Goal: Navigation & Orientation: Find specific page/section

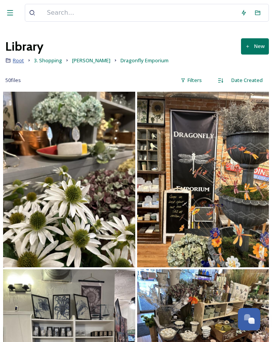
click at [16, 60] on span "Root" at bounding box center [18, 60] width 11 height 7
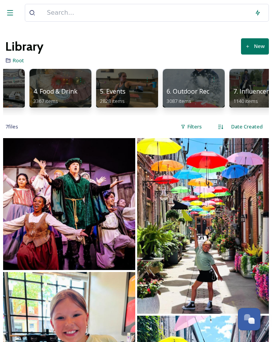
scroll to position [0, 239]
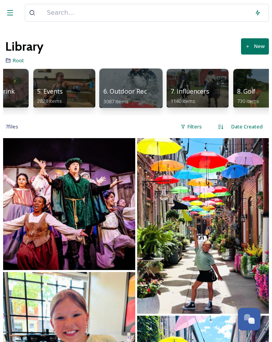
click at [133, 90] on span "6. Outdoor Rec" at bounding box center [124, 91] width 43 height 9
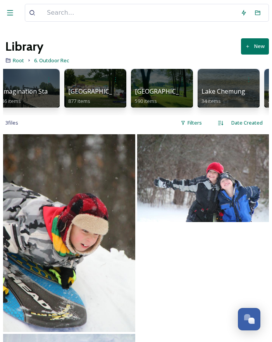
scroll to position [0, 817]
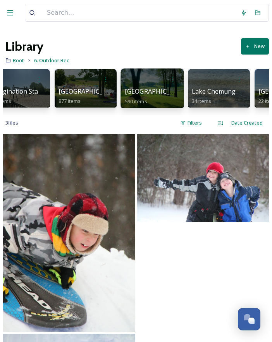
click at [151, 88] on span "[GEOGRAPHIC_DATA]" at bounding box center [157, 91] width 64 height 9
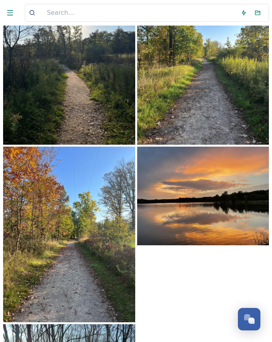
scroll to position [175, 0]
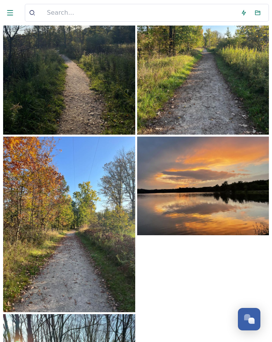
click at [103, 185] on img at bounding box center [69, 225] width 132 height 176
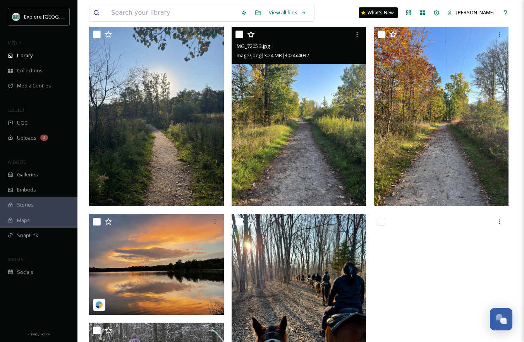
scroll to position [159, 0]
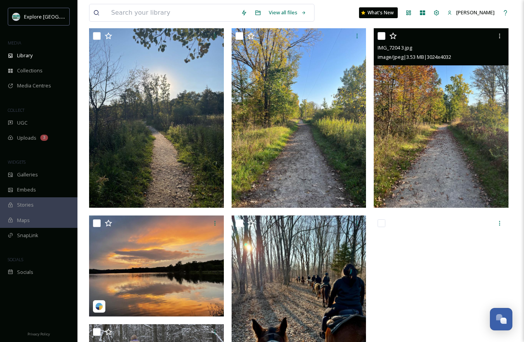
click at [272, 122] on img at bounding box center [441, 118] width 135 height 180
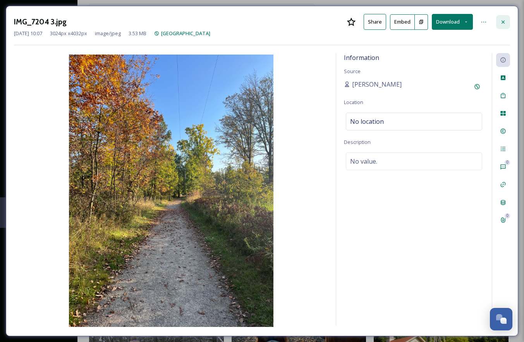
click at [272, 19] on icon at bounding box center [503, 22] width 6 height 6
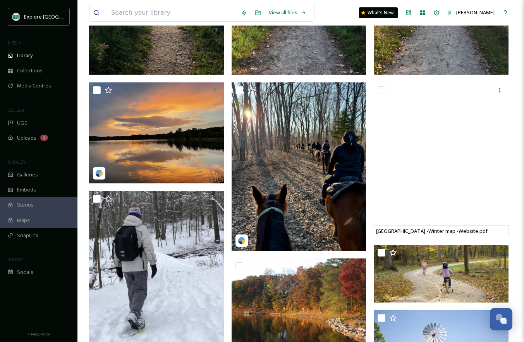
scroll to position [305, 0]
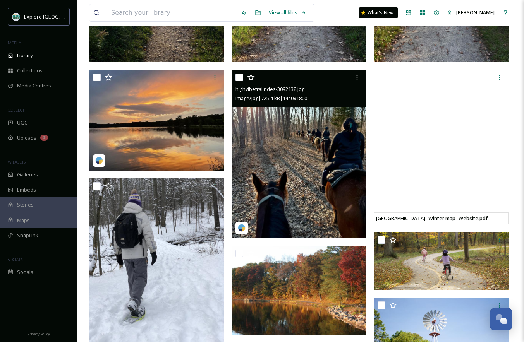
click at [272, 169] on img at bounding box center [299, 154] width 135 height 169
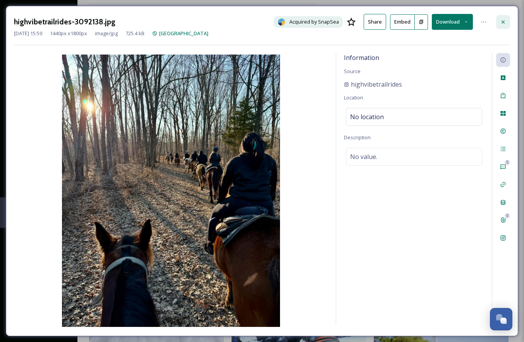
click at [272, 23] on icon at bounding box center [503, 22] width 6 height 6
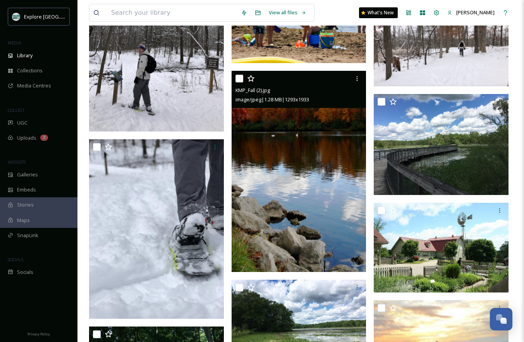
scroll to position [885, 0]
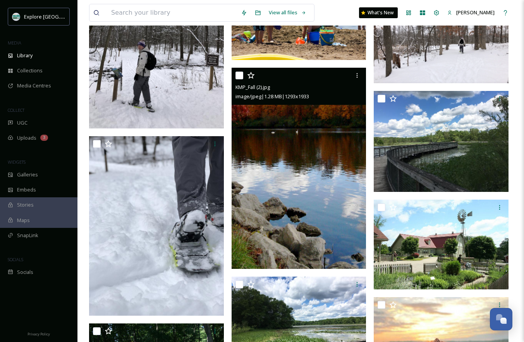
click at [256, 170] on img at bounding box center [299, 168] width 135 height 201
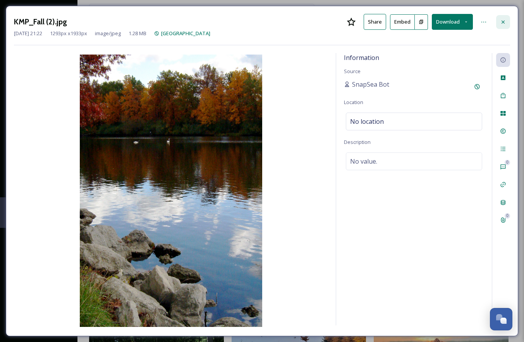
click at [272, 19] on div at bounding box center [503, 22] width 14 height 14
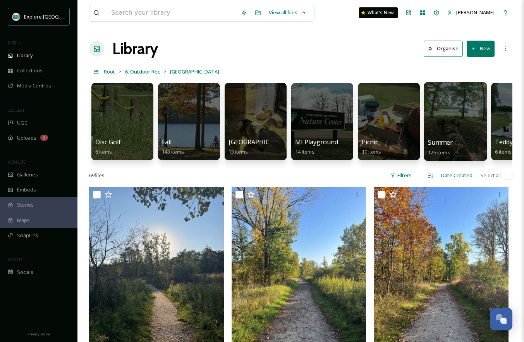
scroll to position [0, 176]
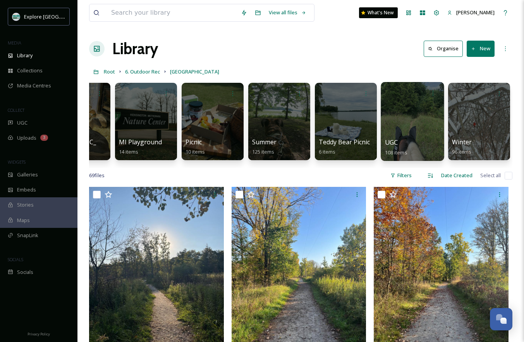
click at [272, 122] on div at bounding box center [412, 121] width 63 height 79
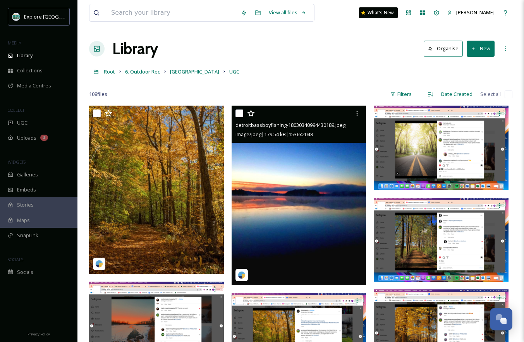
scroll to position [6, 0]
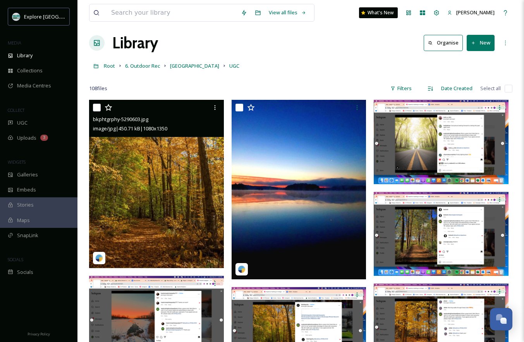
click at [185, 210] on img at bounding box center [156, 184] width 135 height 169
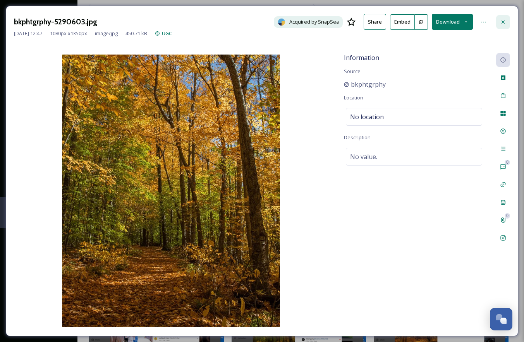
click at [272, 22] on icon at bounding box center [503, 21] width 3 height 3
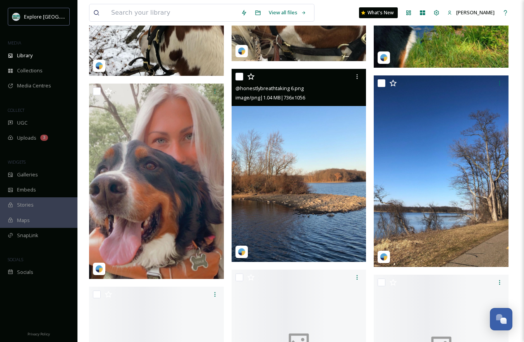
scroll to position [1225, 0]
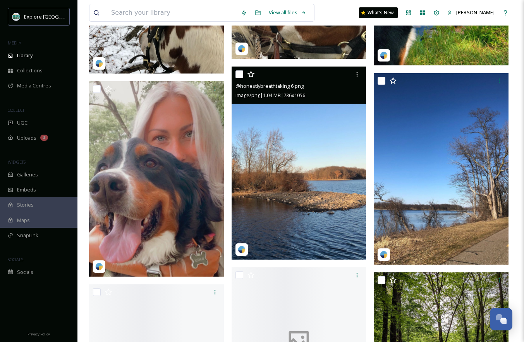
click at [272, 194] on img at bounding box center [299, 163] width 135 height 193
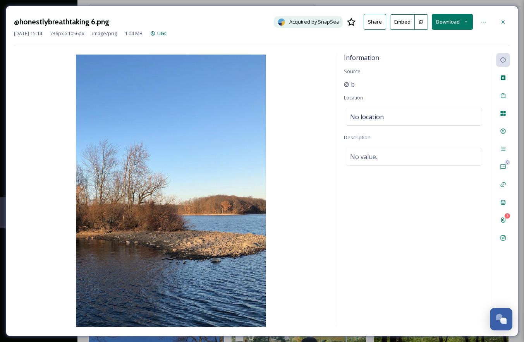
click at [272, 29] on div "@honestlybreathtaking 6.png Acquired by SnapSea Share Embed Download" at bounding box center [262, 22] width 496 height 16
click at [272, 18] on div at bounding box center [503, 22] width 14 height 14
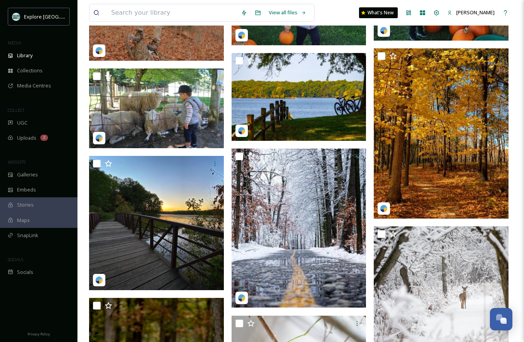
scroll to position [1831, 0]
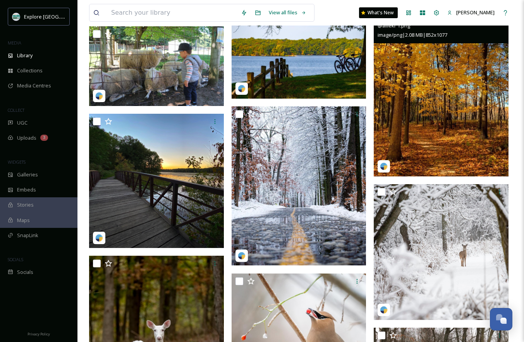
click at [272, 112] on img at bounding box center [441, 91] width 135 height 170
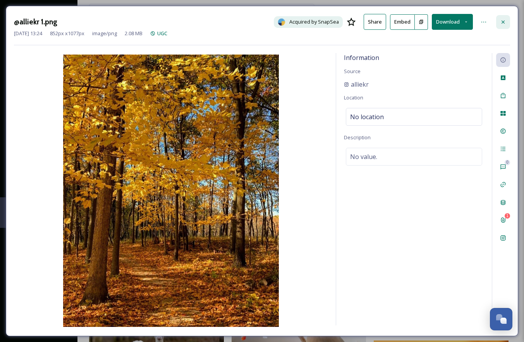
click at [272, 20] on icon at bounding box center [503, 22] width 6 height 6
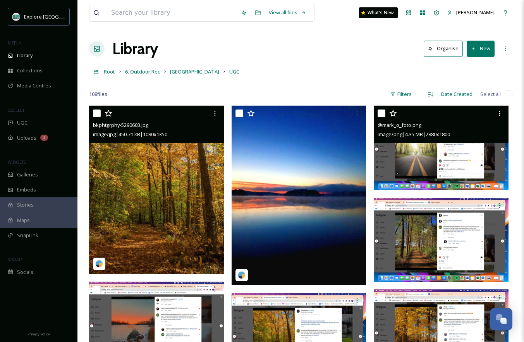
click at [272, 159] on img at bounding box center [441, 148] width 135 height 84
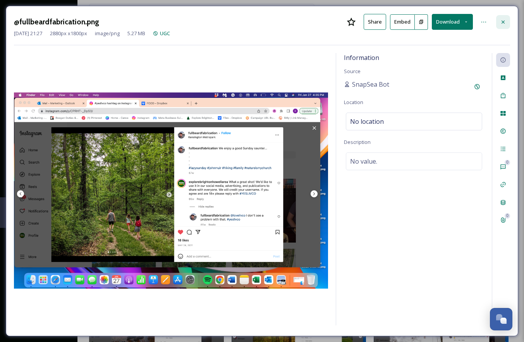
click at [272, 22] on div at bounding box center [503, 22] width 14 height 14
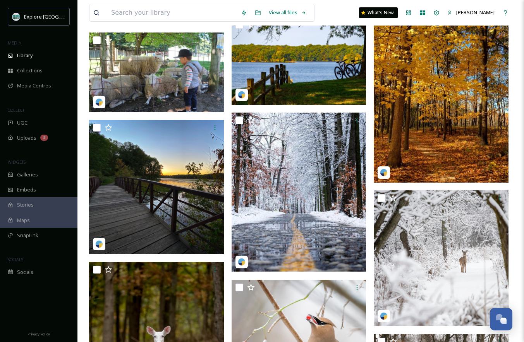
scroll to position [1832, 0]
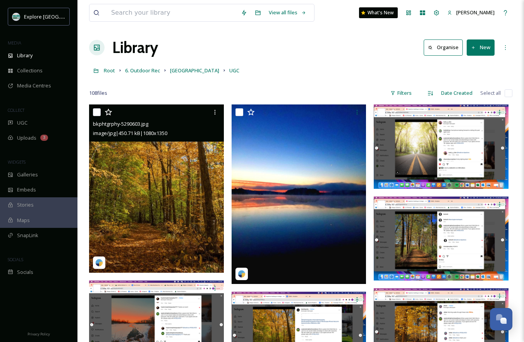
scroll to position [0, 0]
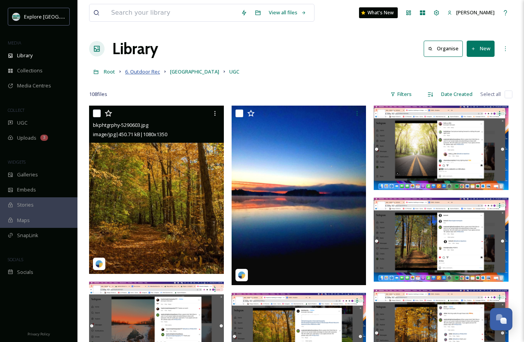
click at [147, 72] on span "6. Outdoor Rec" at bounding box center [142, 71] width 35 height 7
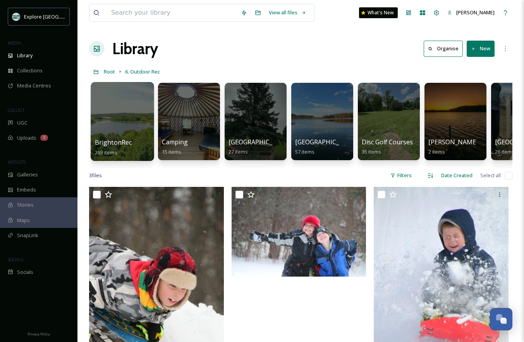
click at [129, 112] on div at bounding box center [122, 121] width 63 height 79
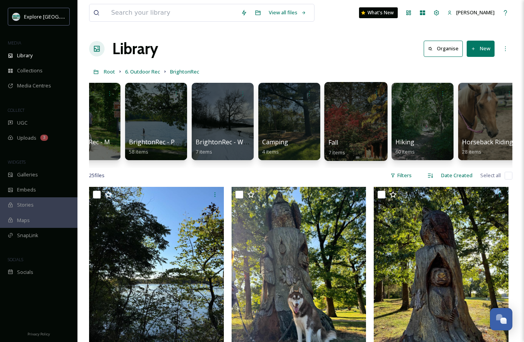
scroll to position [0, 160]
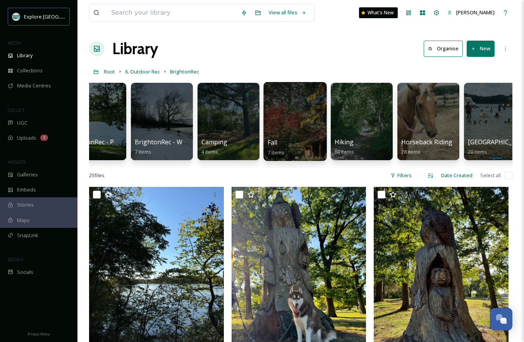
click at [272, 124] on div at bounding box center [294, 121] width 63 height 79
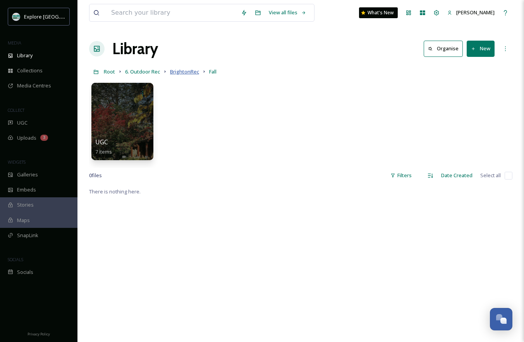
click at [189, 71] on span "BrightonRec" at bounding box center [184, 71] width 29 height 7
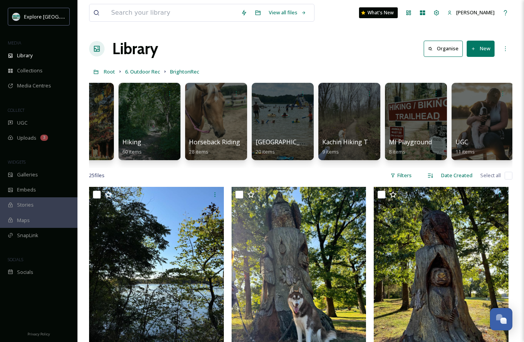
scroll to position [0, 443]
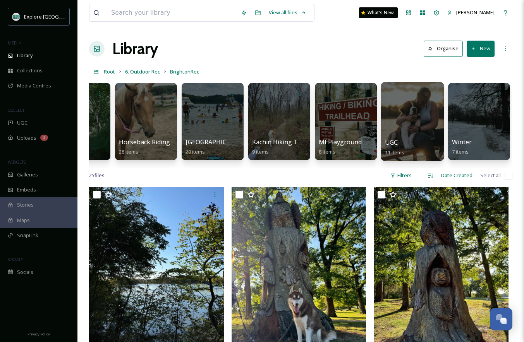
click at [272, 115] on div at bounding box center [412, 121] width 63 height 79
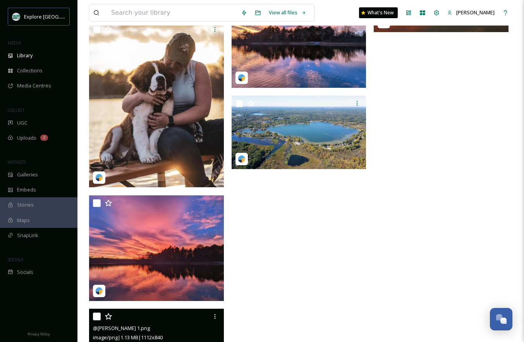
scroll to position [281, 0]
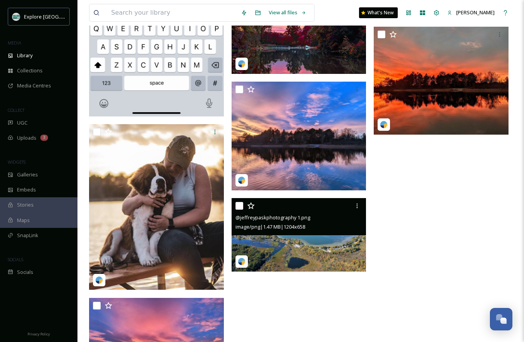
click at [272, 207] on div at bounding box center [300, 206] width 129 height 14
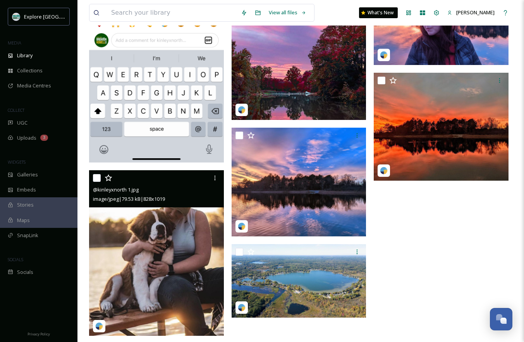
scroll to position [0, 0]
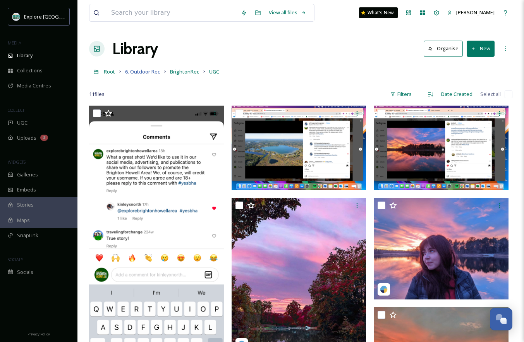
click at [134, 72] on span "6. Outdoor Rec" at bounding box center [142, 71] width 35 height 7
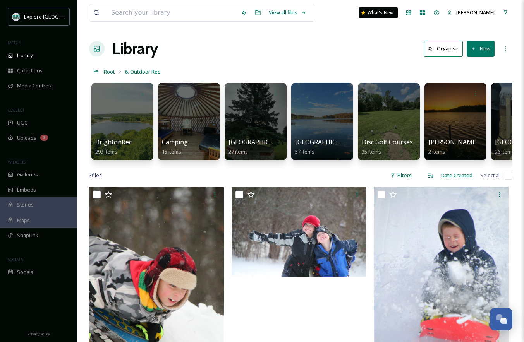
click at [272, 64] on div "View all files What's New [PERSON_NAME] Library Organise New Root 6. Outdoor Re…" at bounding box center [300, 265] width 447 height 530
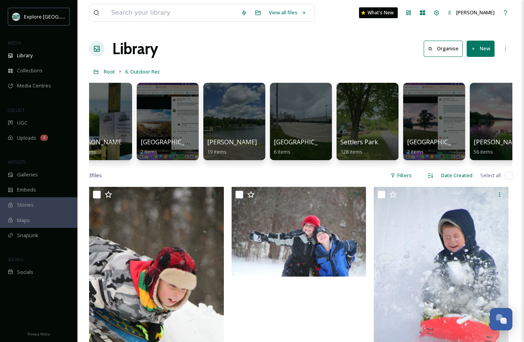
scroll to position [0, 1338]
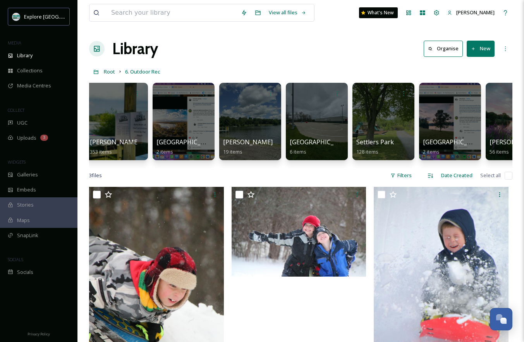
click at [272, 121] on div at bounding box center [384, 121] width 62 height 77
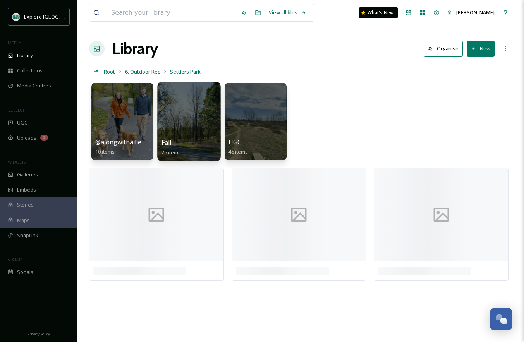
click at [205, 129] on div at bounding box center [188, 121] width 63 height 79
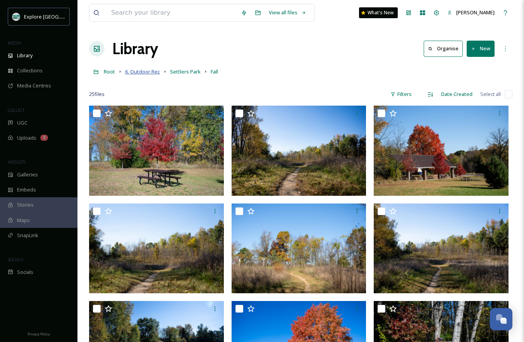
click at [152, 69] on span "6. Outdoor Rec" at bounding box center [142, 71] width 35 height 7
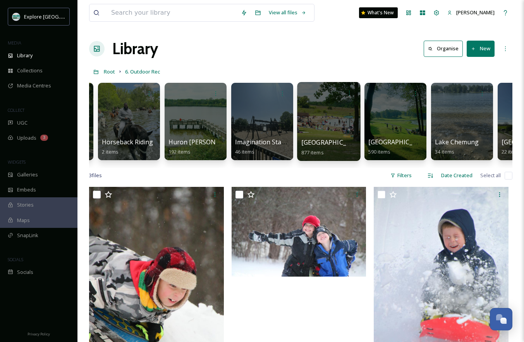
scroll to position [0, 661]
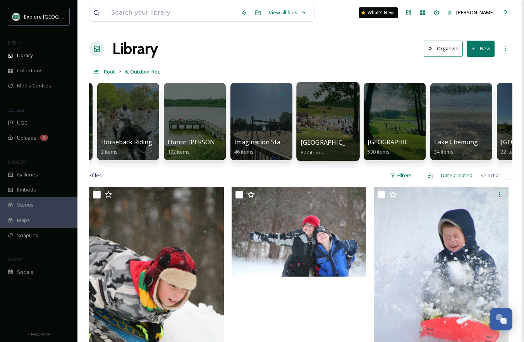
click at [272, 112] on div at bounding box center [327, 121] width 63 height 79
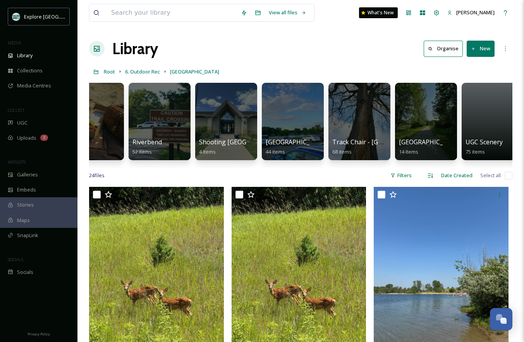
scroll to position [0, 576]
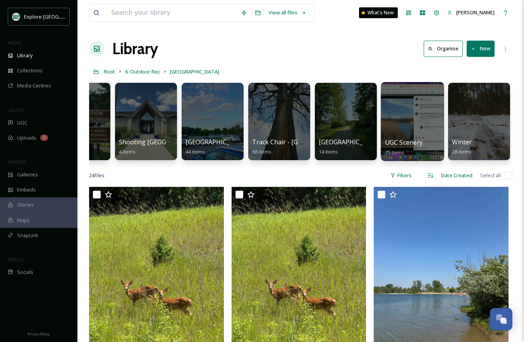
click at [272, 111] on div at bounding box center [412, 121] width 63 height 79
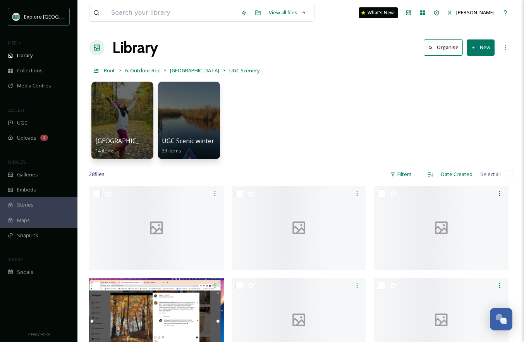
scroll to position [12, 0]
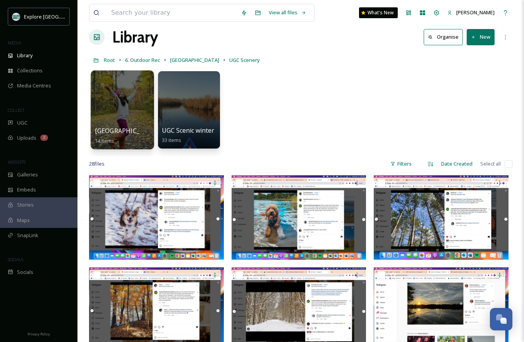
click at [128, 117] on div at bounding box center [122, 110] width 63 height 79
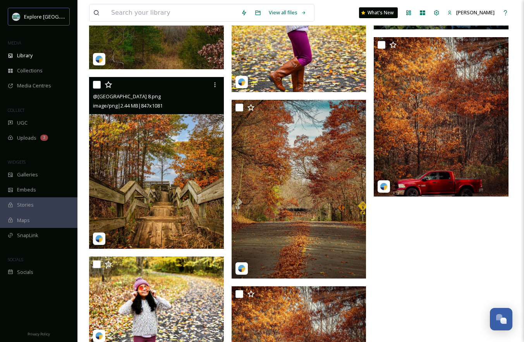
scroll to position [369, 0]
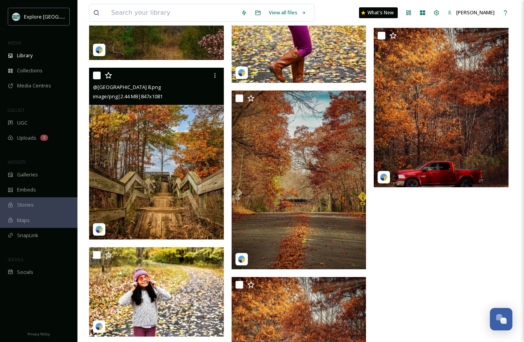
click at [162, 182] on img at bounding box center [156, 154] width 135 height 172
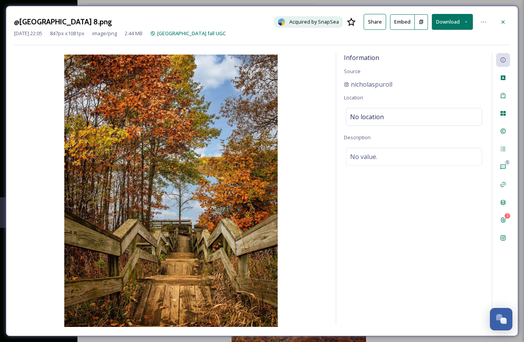
click at [272, 20] on icon at bounding box center [421, 21] width 5 height 5
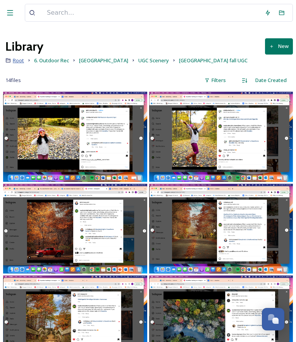
click at [19, 60] on span "Root" at bounding box center [18, 60] width 11 height 7
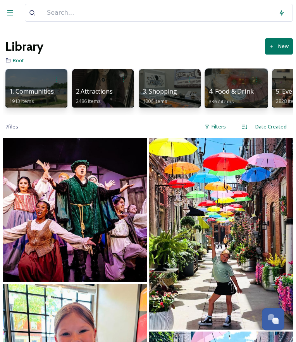
click at [231, 89] on span "4. Food & Drink" at bounding box center [231, 91] width 45 height 9
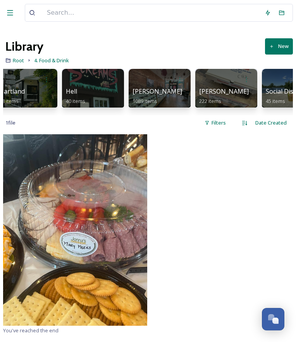
scroll to position [0, 346]
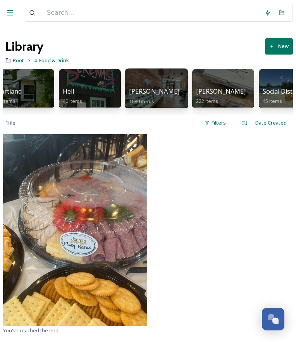
click at [171, 91] on div "[PERSON_NAME] 1089 items" at bounding box center [156, 95] width 55 height 17
click at [184, 244] on div at bounding box center [221, 230] width 144 height 192
click at [158, 91] on div "[PERSON_NAME] 1089 items" at bounding box center [156, 95] width 55 height 17
click at [150, 87] on div "[PERSON_NAME] 1089 items" at bounding box center [156, 95] width 55 height 17
click at [156, 94] on div "[PERSON_NAME] 1089 items" at bounding box center [156, 95] width 55 height 17
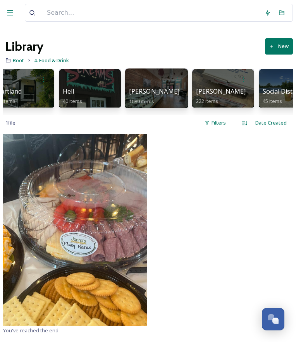
click at [148, 96] on div "[PERSON_NAME] 1089 items" at bounding box center [156, 95] width 55 height 17
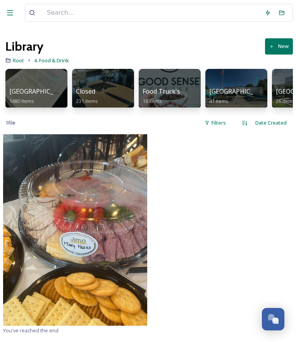
click at [186, 144] on div at bounding box center [221, 230] width 144 height 192
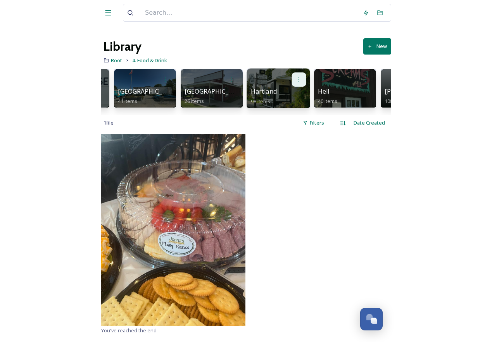
scroll to position [0, 236]
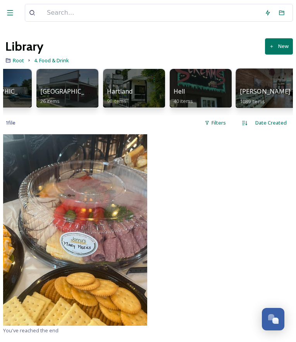
click at [253, 89] on span "[PERSON_NAME]" at bounding box center [265, 91] width 51 height 9
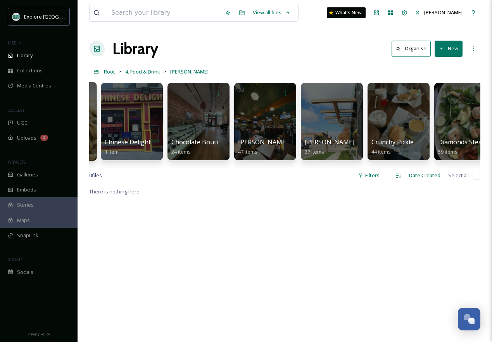
scroll to position [0, 591]
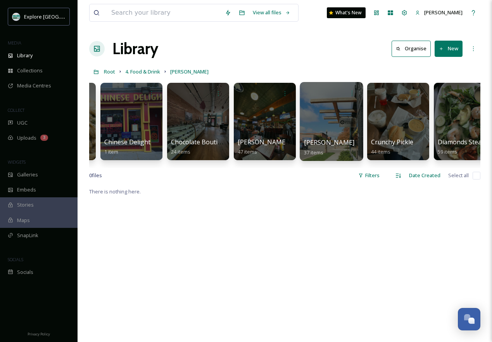
click at [296, 114] on div at bounding box center [330, 121] width 63 height 79
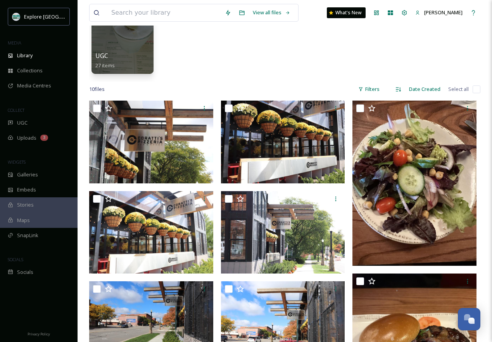
scroll to position [5, 0]
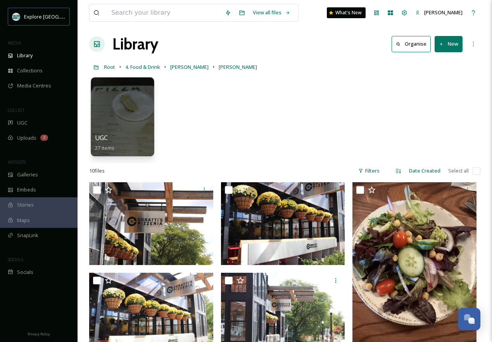
click at [128, 85] on div at bounding box center [122, 88] width 55 height 14
click at [117, 107] on div at bounding box center [122, 116] width 63 height 79
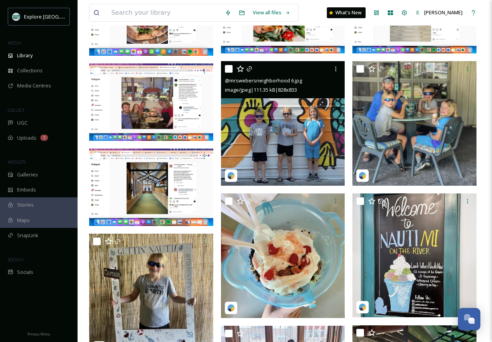
scroll to position [320, 0]
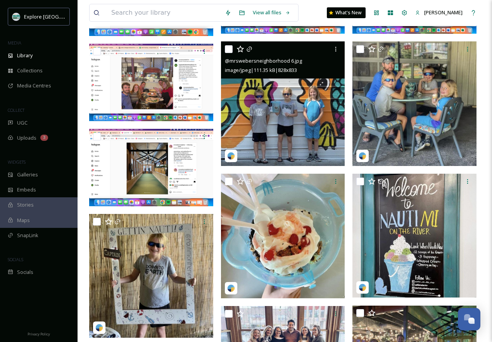
click at [278, 114] on img at bounding box center [283, 103] width 124 height 125
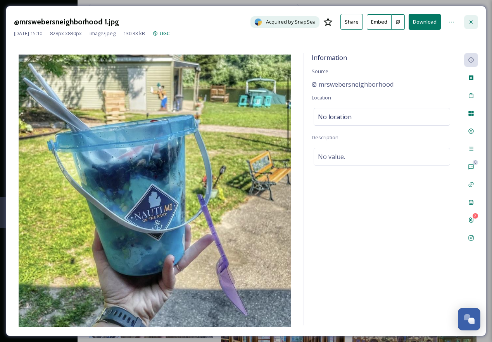
click at [296, 23] on icon at bounding box center [471, 22] width 6 height 6
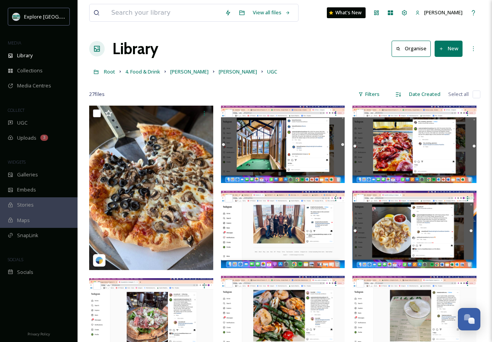
click at [143, 76] on link "4. Food & Drink" at bounding box center [142, 71] width 35 height 9
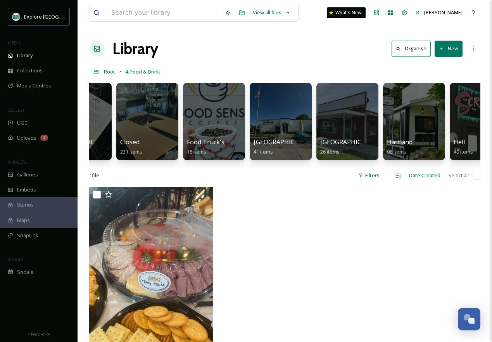
scroll to position [0, 86]
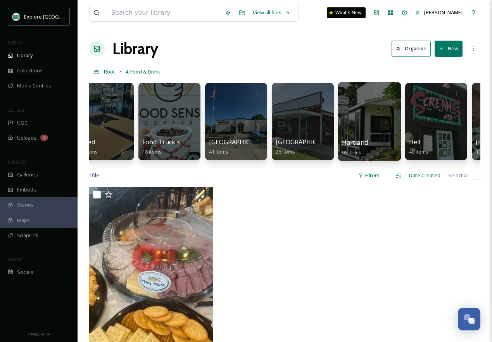
click at [296, 108] on div at bounding box center [368, 121] width 63 height 79
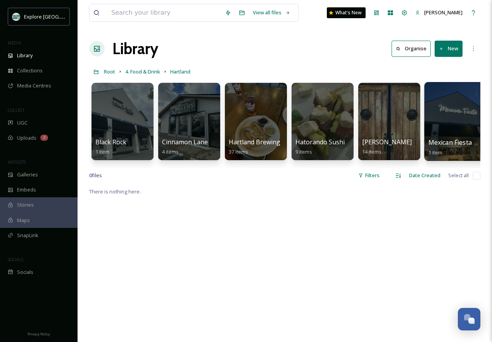
scroll to position [0, 275]
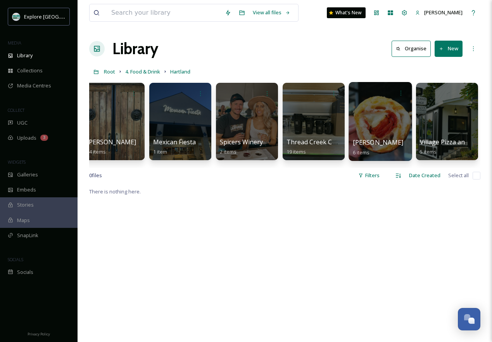
click at [296, 120] on div at bounding box center [379, 121] width 63 height 79
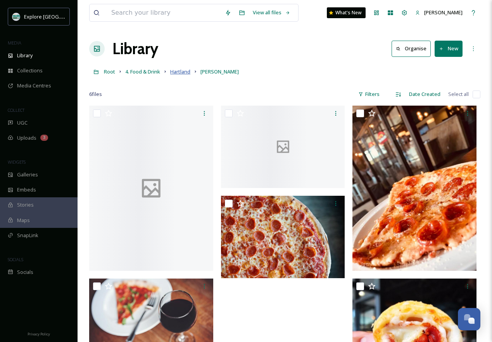
click at [190, 73] on span "Hartland" at bounding box center [180, 71] width 20 height 7
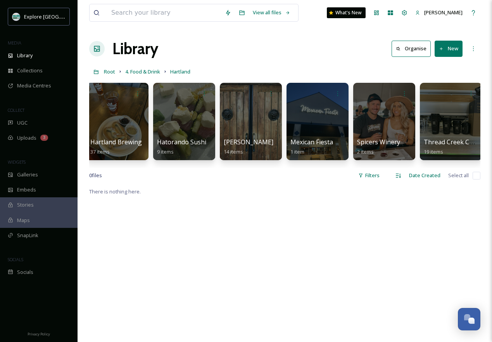
scroll to position [0, 275]
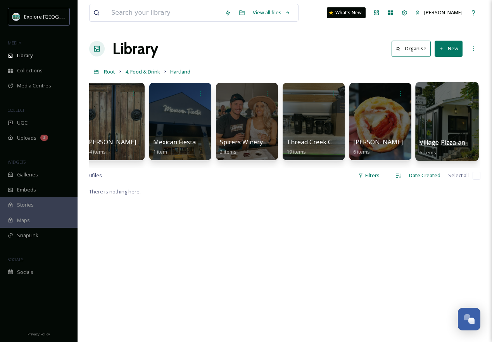
click at [296, 107] on div at bounding box center [446, 121] width 63 height 79
